Goal: Task Accomplishment & Management: Manage account settings

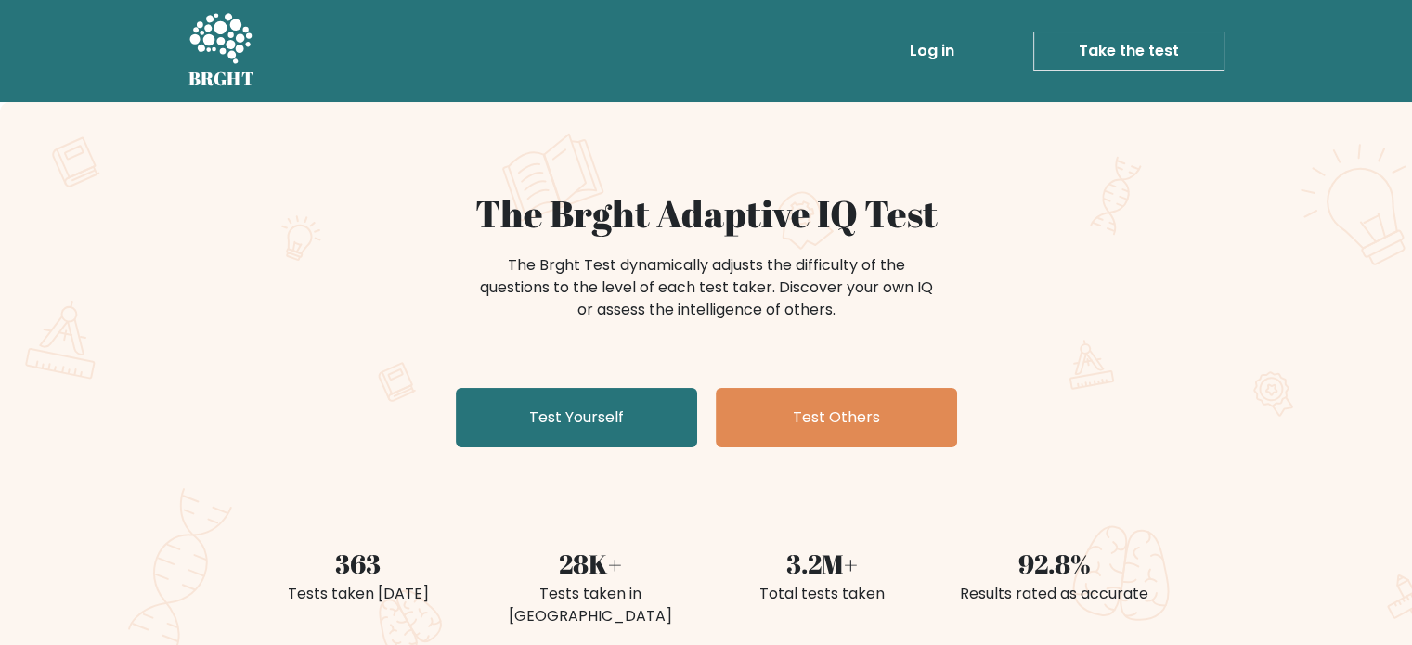
click at [940, 48] on link "Log in" at bounding box center [932, 50] width 59 height 37
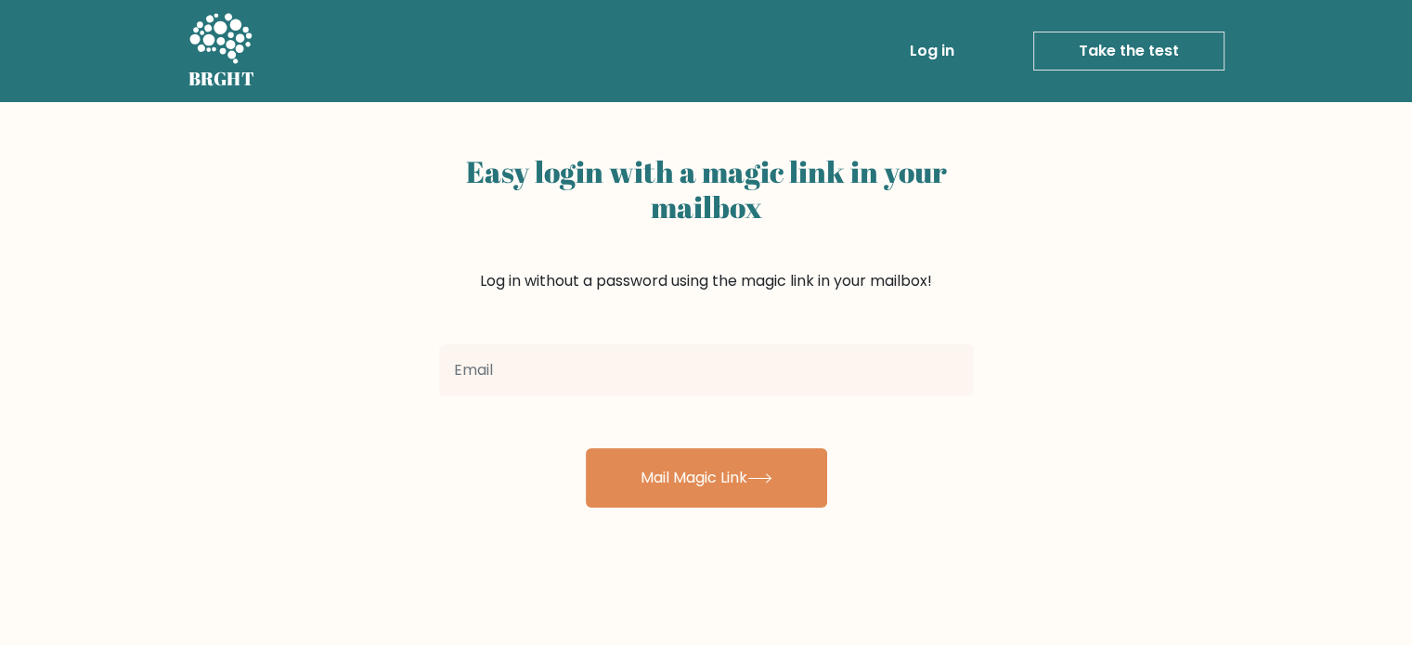
click at [537, 362] on input "email" at bounding box center [706, 370] width 535 height 52
click at [211, 76] on h5 "BRGHT" at bounding box center [221, 79] width 67 height 22
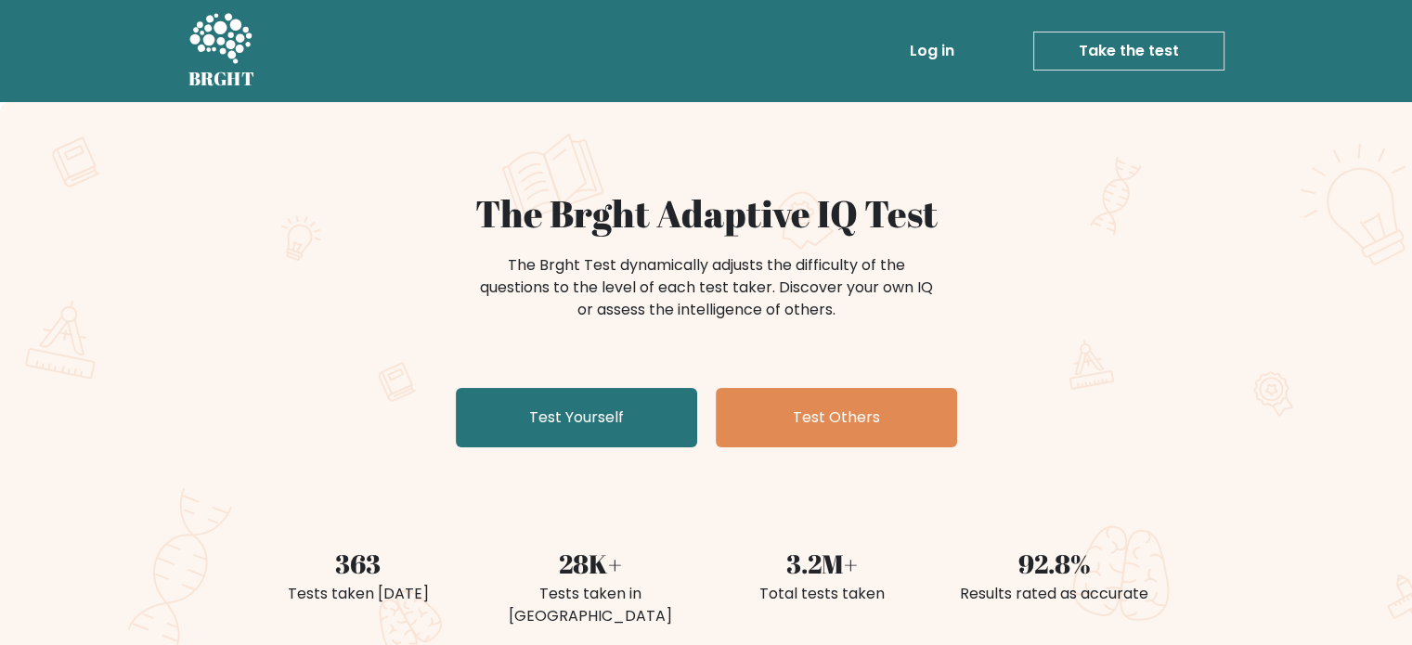
drag, startPoint x: 942, startPoint y: 46, endPoint x: 942, endPoint y: 65, distance: 18.6
click at [942, 46] on link "Log in" at bounding box center [932, 50] width 59 height 37
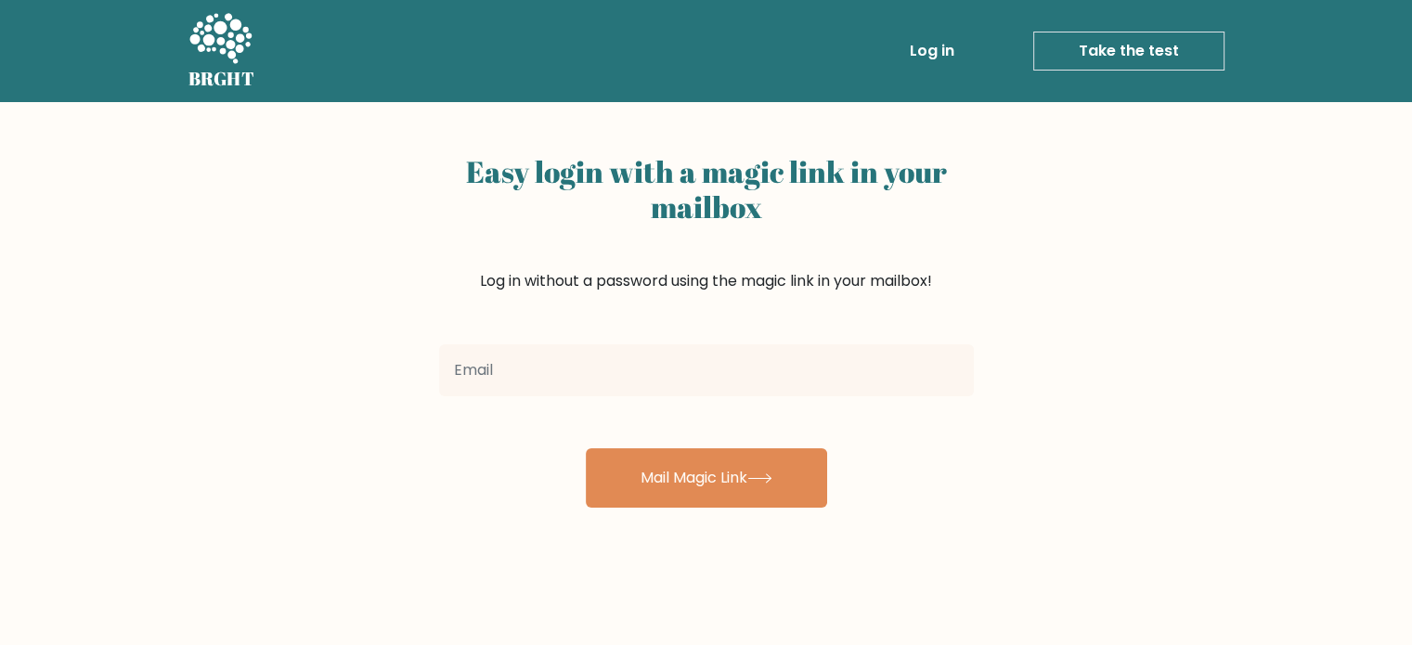
click at [492, 370] on input "email" at bounding box center [706, 370] width 535 height 52
click at [942, 40] on link "Log in" at bounding box center [932, 50] width 59 height 37
